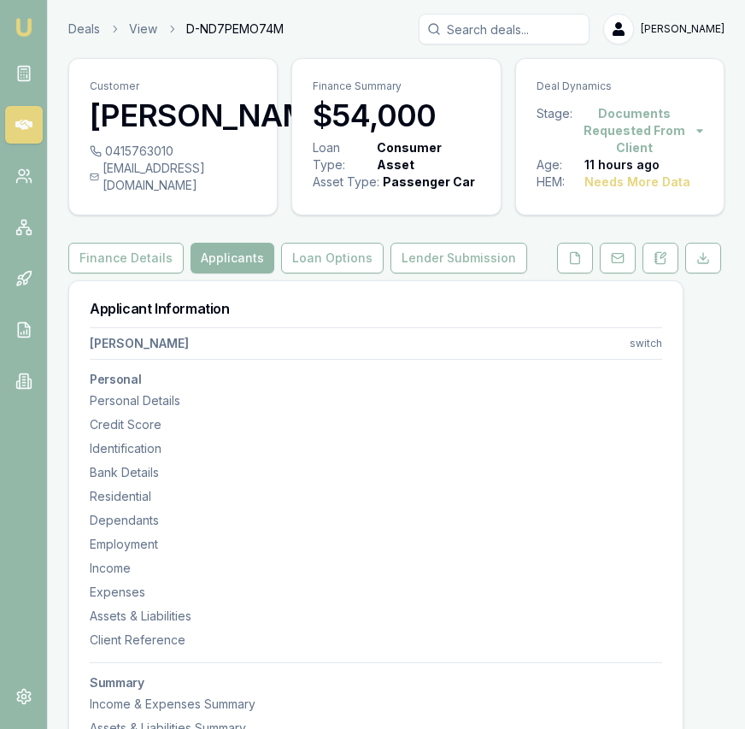
select select "MARRIED"
select select "VIC"
select select "OPEN_LICENCE"
click at [32, 29] on img at bounding box center [24, 27] width 21 height 21
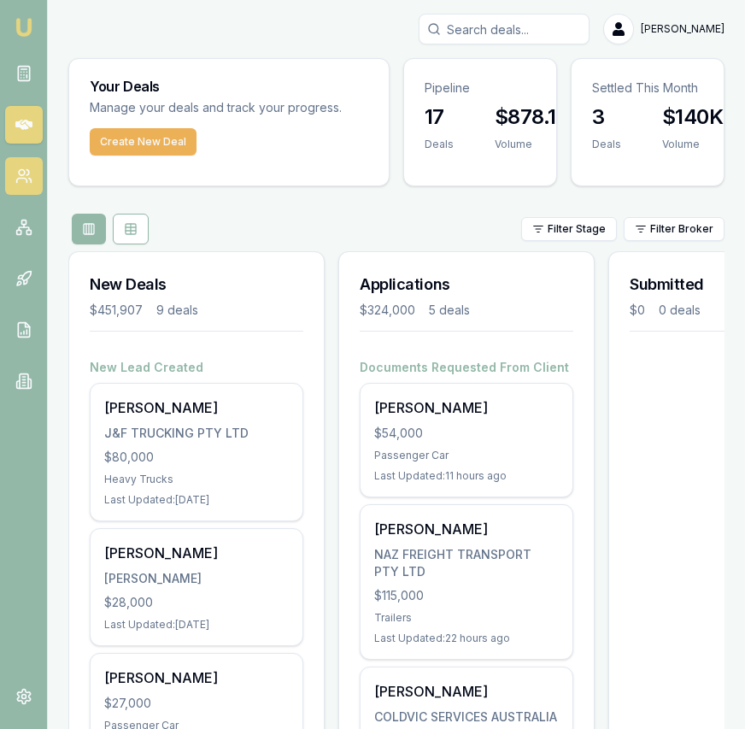
click at [30, 187] on link at bounding box center [24, 176] width 38 height 38
click at [29, 187] on link at bounding box center [24, 176] width 38 height 38
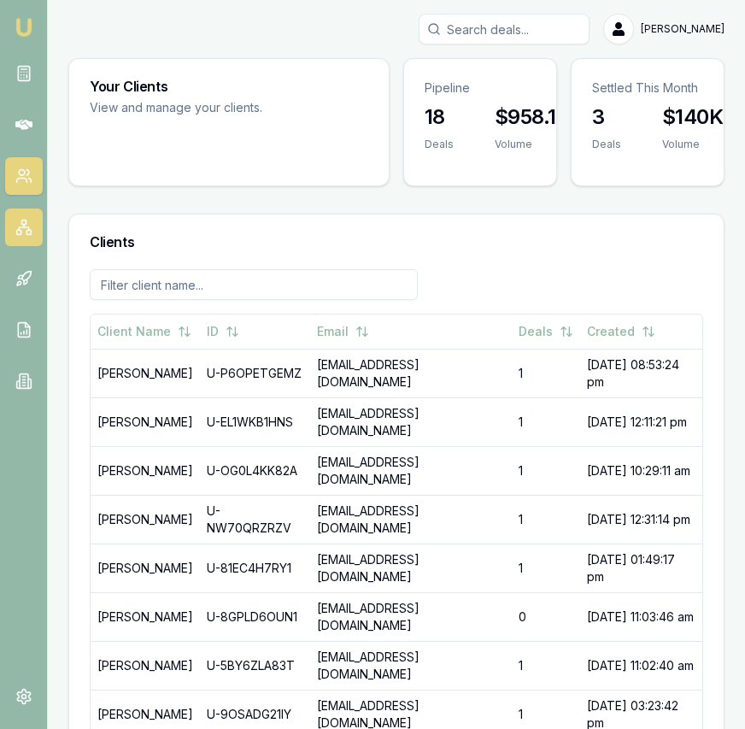
click at [22, 230] on icon at bounding box center [23, 227] width 17 height 17
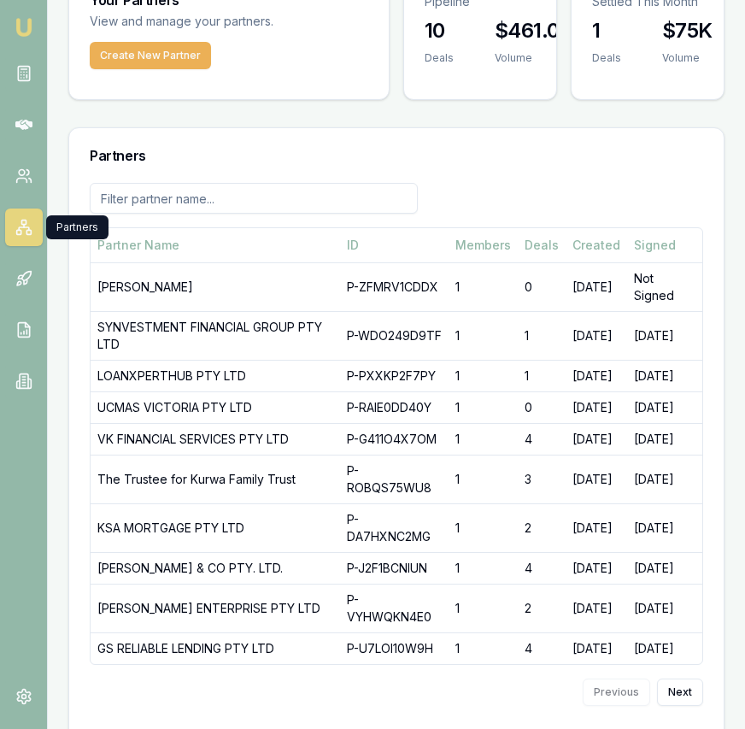
scroll to position [95, 0]
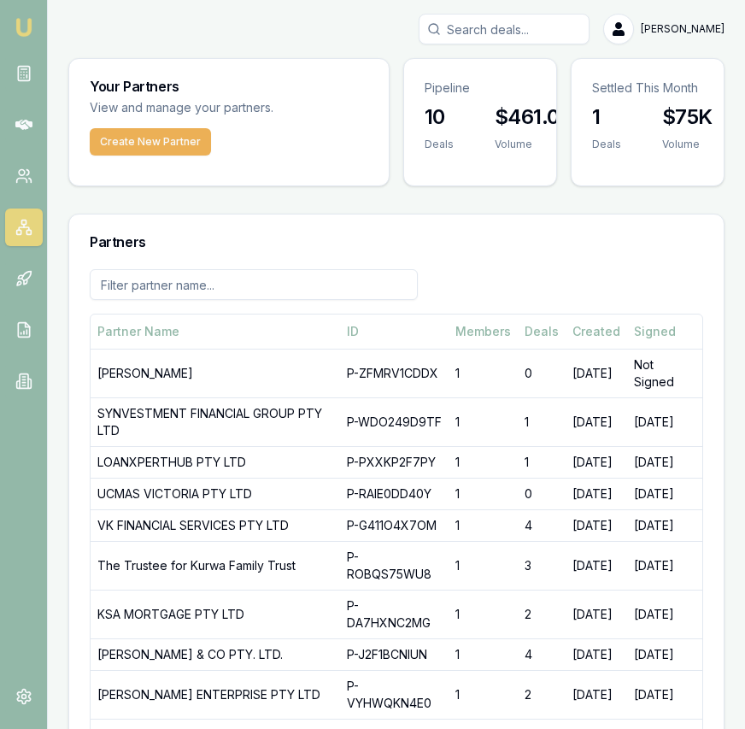
click at [23, 24] on img at bounding box center [24, 27] width 21 height 21
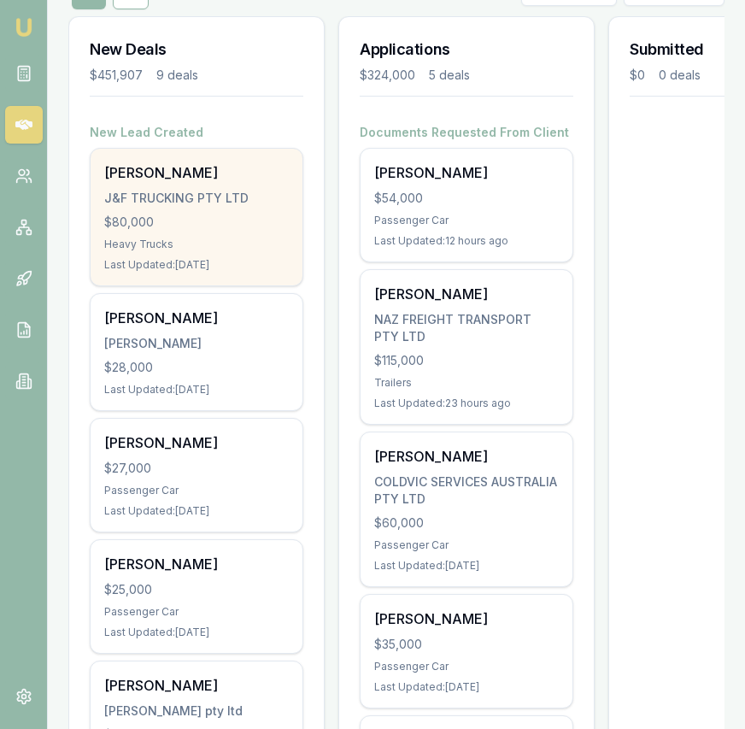
click at [212, 181] on div "[PERSON_NAME]" at bounding box center [196, 172] width 185 height 21
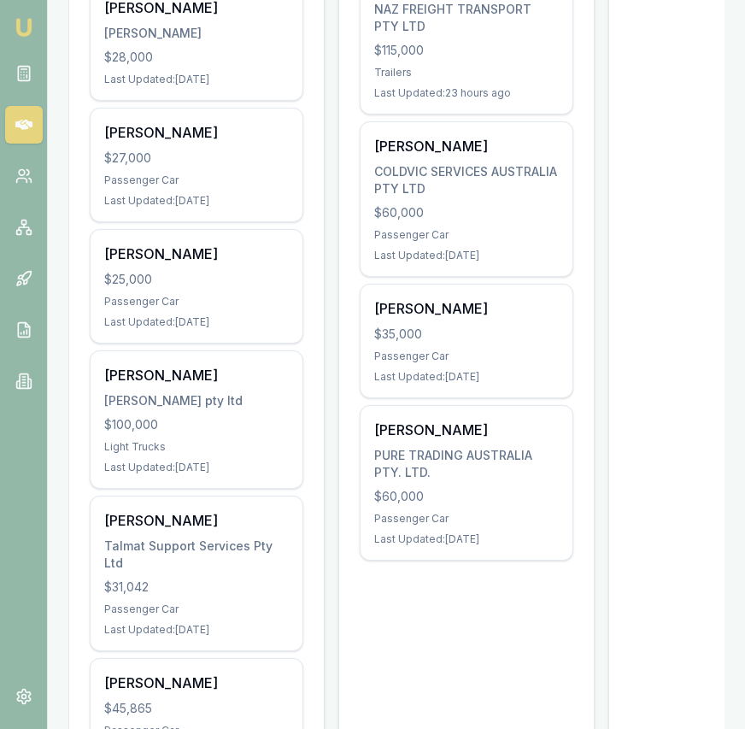
scroll to position [553, 0]
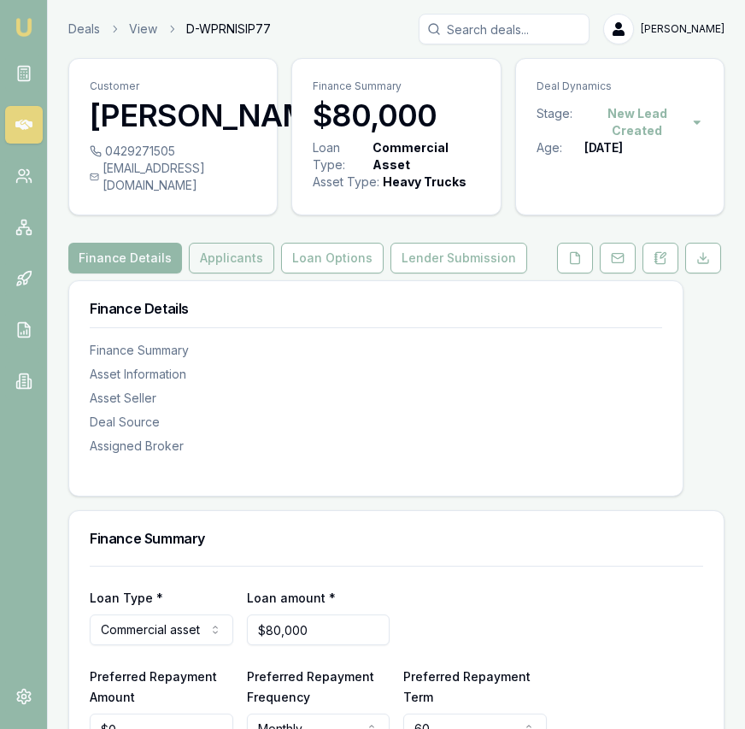
click at [222, 273] on button "Applicants" at bounding box center [231, 258] width 85 height 31
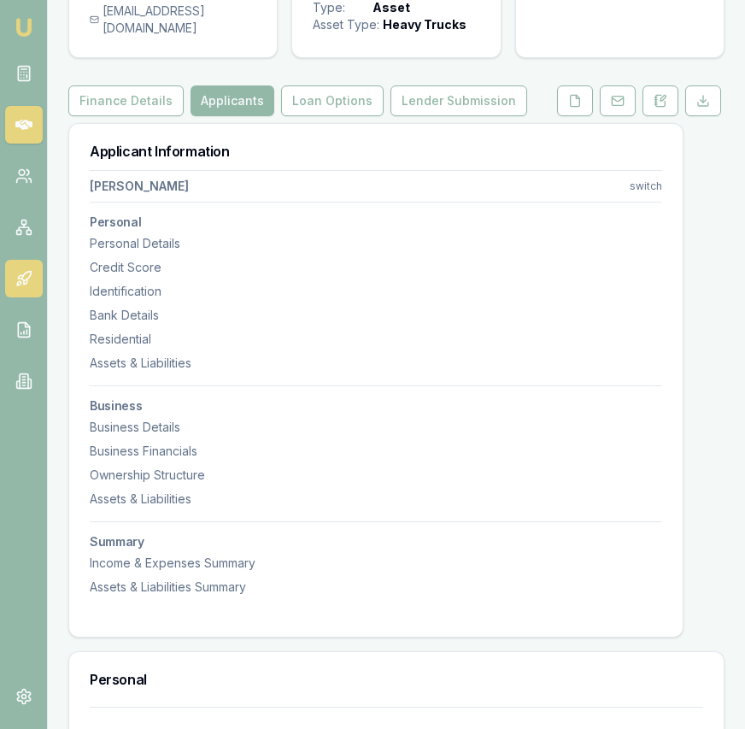
scroll to position [155, 0]
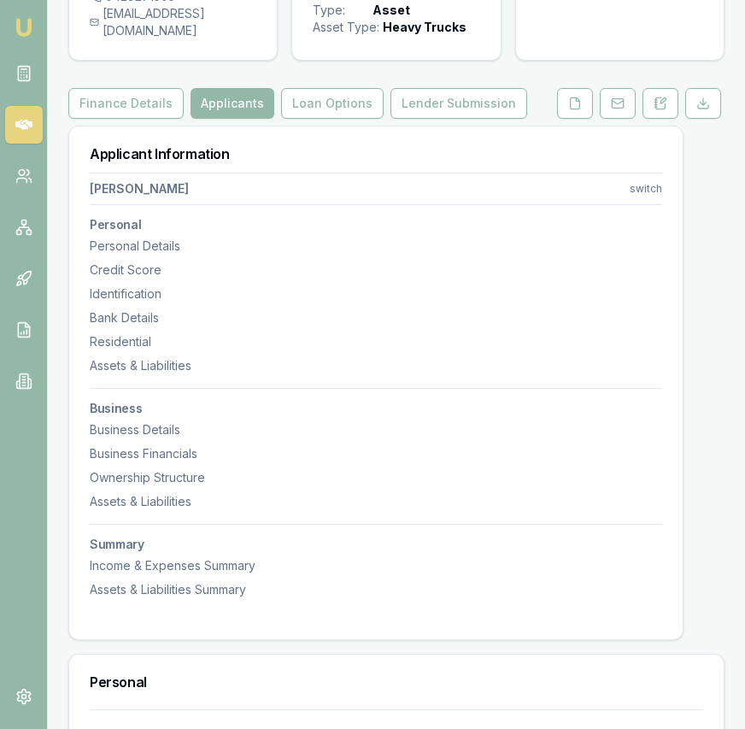
click at [643, 202] on html "Emu Broker Deals View D-WPRNISIP77 Eujin Ooi Toggle Menu Customer Gurpreet Jawa…" at bounding box center [372, 209] width 745 height 729
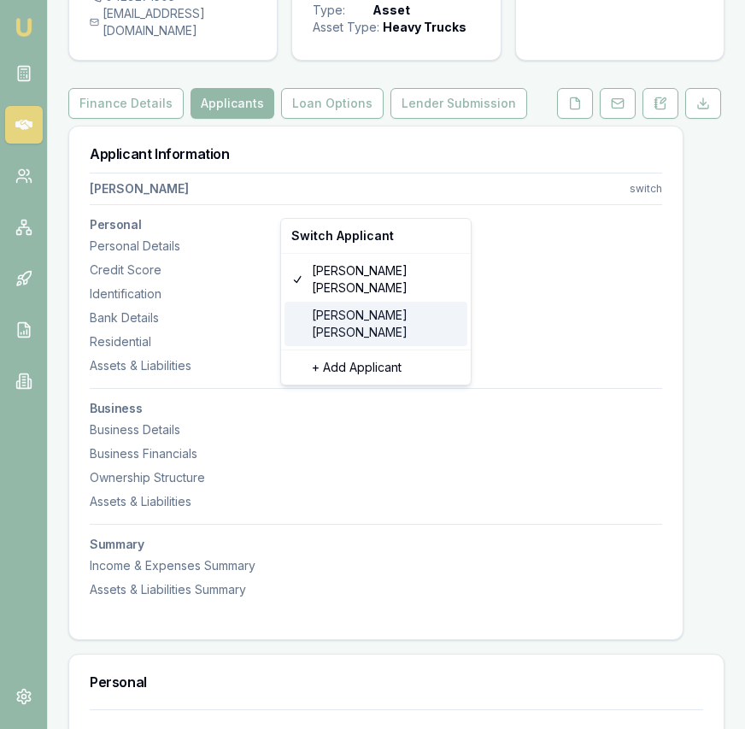
click at [375, 302] on div "Hardeep Mann" at bounding box center [376, 324] width 183 height 44
select select "Mr"
select select "MALE"
type input "Hardeep"
type input "Singh"
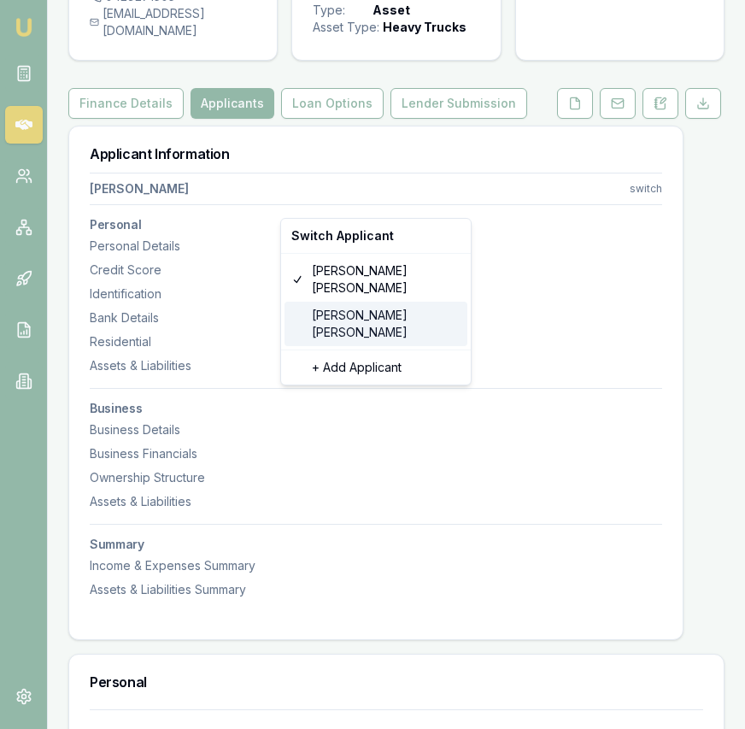
type input "Mann"
type input "17/09/1991"
type input "honeymaan6@gmail.com"
type input "0452346005"
type input "21691405"
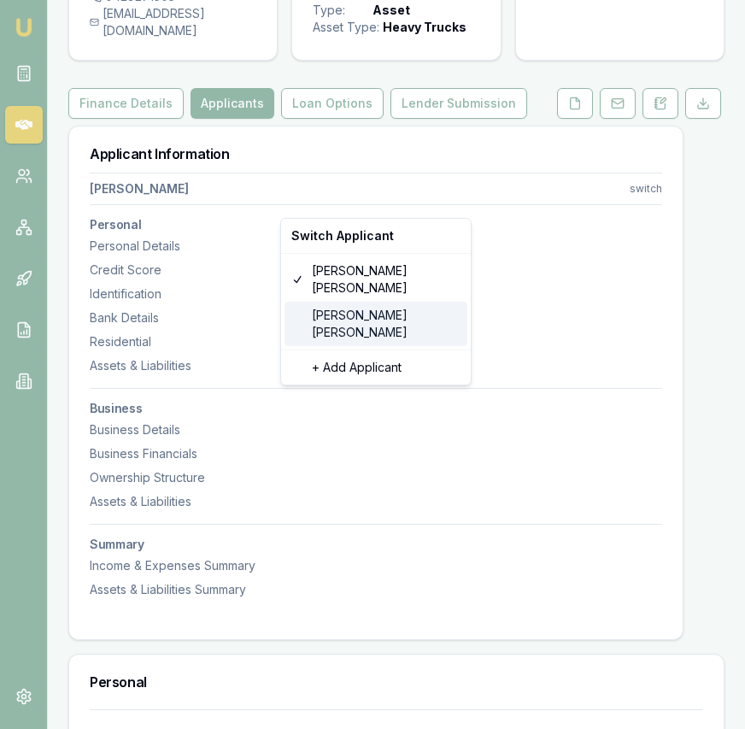
type input "17/11/2026"
type input "2056953064"
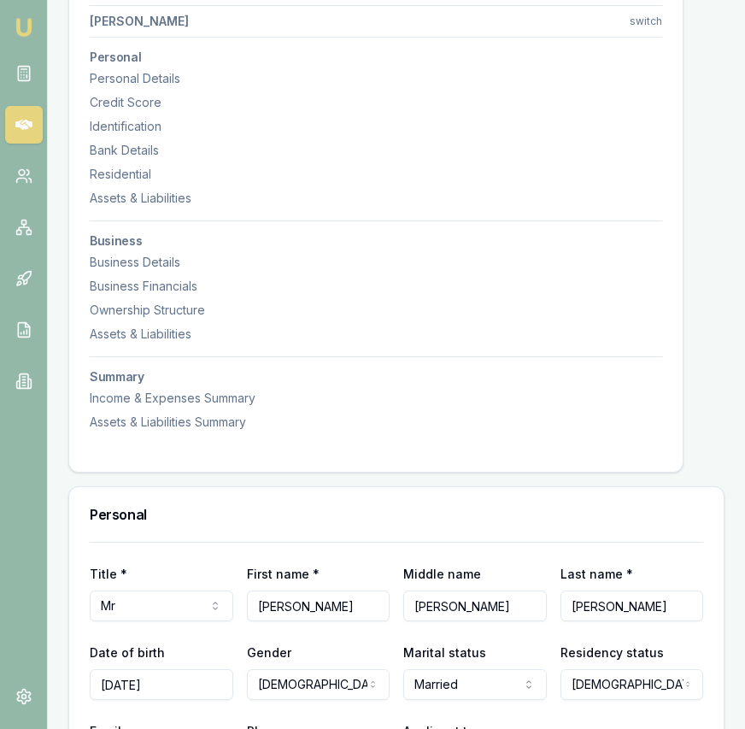
scroll to position [273, 0]
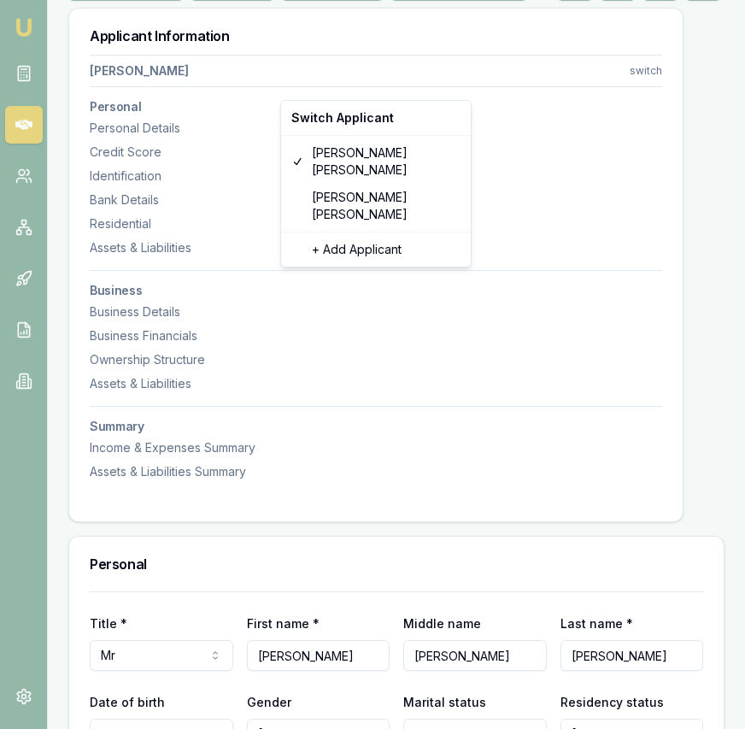
click at [642, 91] on html "Emu Broker Deals View D-WPRNISIP77 Eujin Ooi Toggle Menu Customer Hardeep Mann …" at bounding box center [372, 91] width 745 height 729
click at [337, 184] on div "Gurpreet Jawandha" at bounding box center [376, 206] width 183 height 44
select select "Mrs"
select select "FEMALE"
type input "Gurpreet"
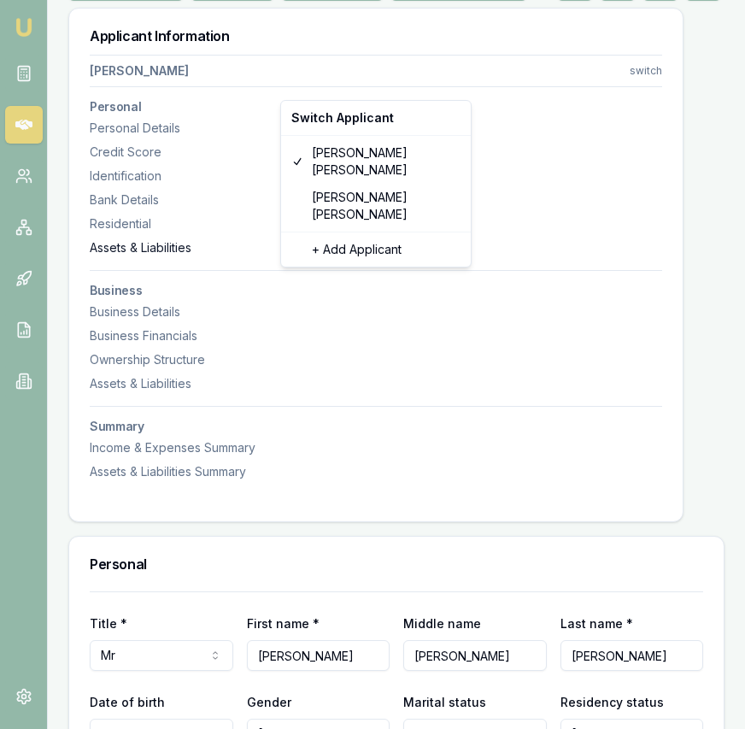
type input "Kaur"
type input "Jawandha"
type input "12/09/1994"
type input "jftrucking05@gmail.com"
type input "0429271505"
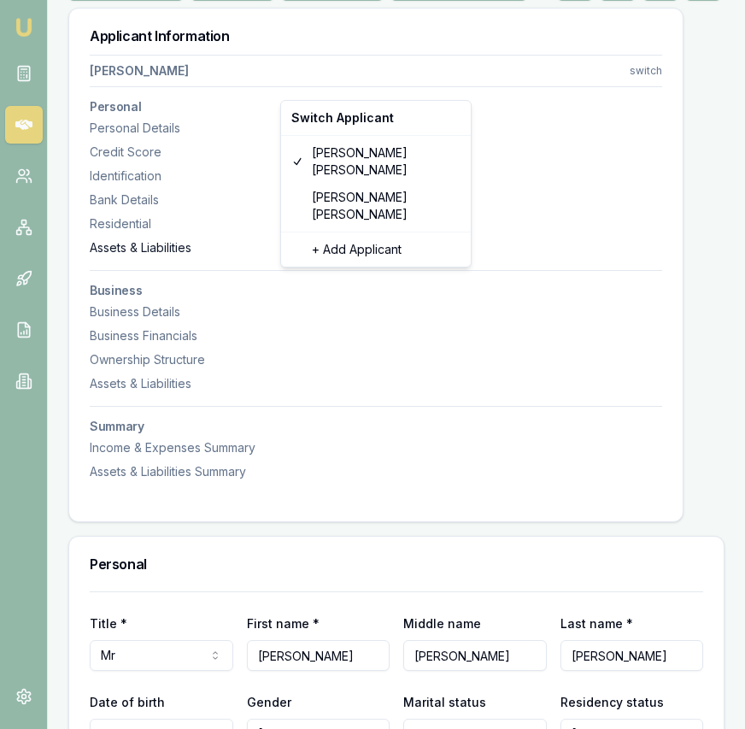
type input "22024928"
type input "03/01/2028"
type input "2060184500"
